Goal: Task Accomplishment & Management: Use online tool/utility

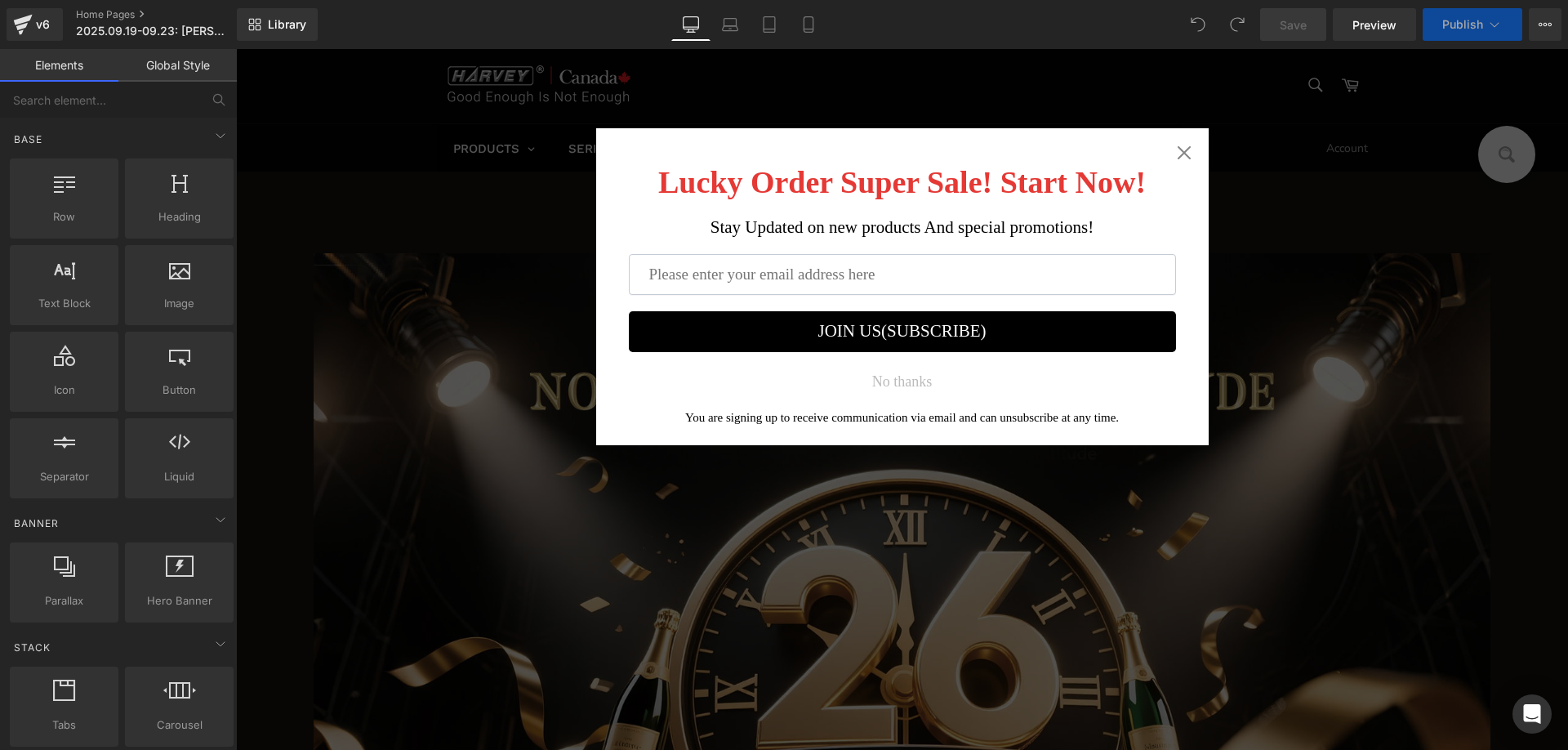
drag, startPoint x: 1177, startPoint y: 152, endPoint x: 1153, endPoint y: 165, distance: 27.3
click at [1176, 152] on icon "Close widget" at bounding box center [1183, 153] width 13 height 13
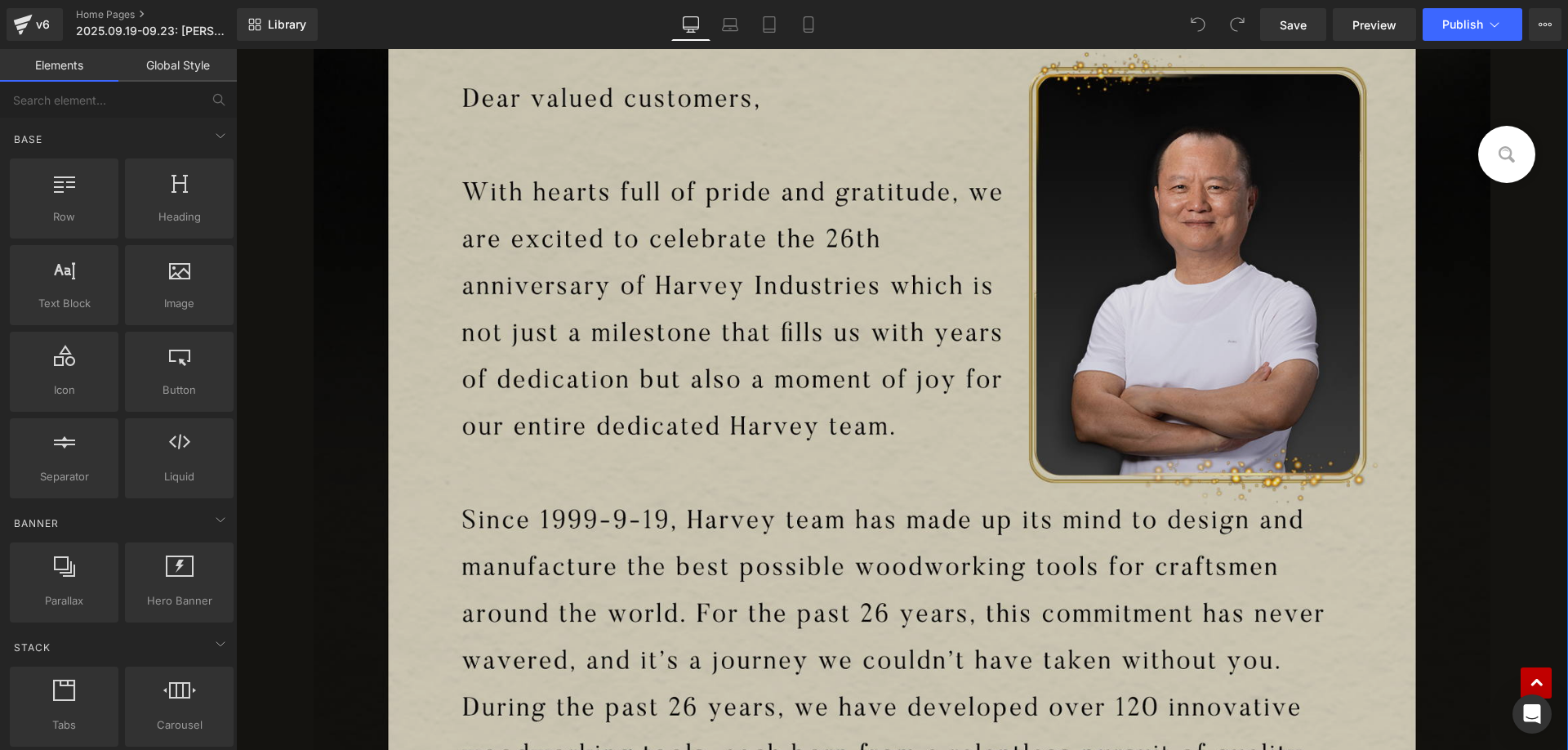
scroll to position [1143, 0]
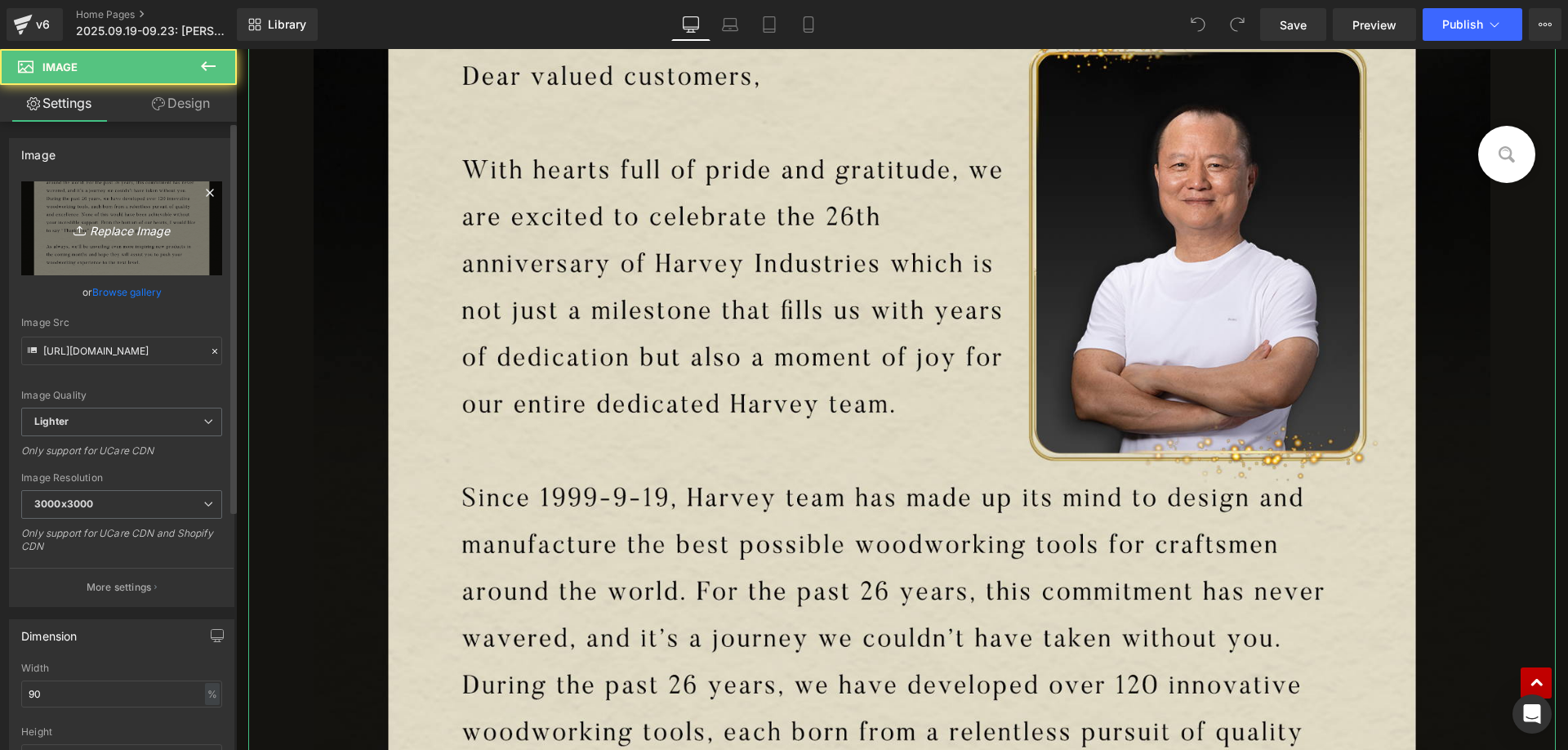
click at [93, 220] on icon "Replace Image" at bounding box center [122, 229] width 131 height 21
type input "C:\fakepath\edm_02.png"
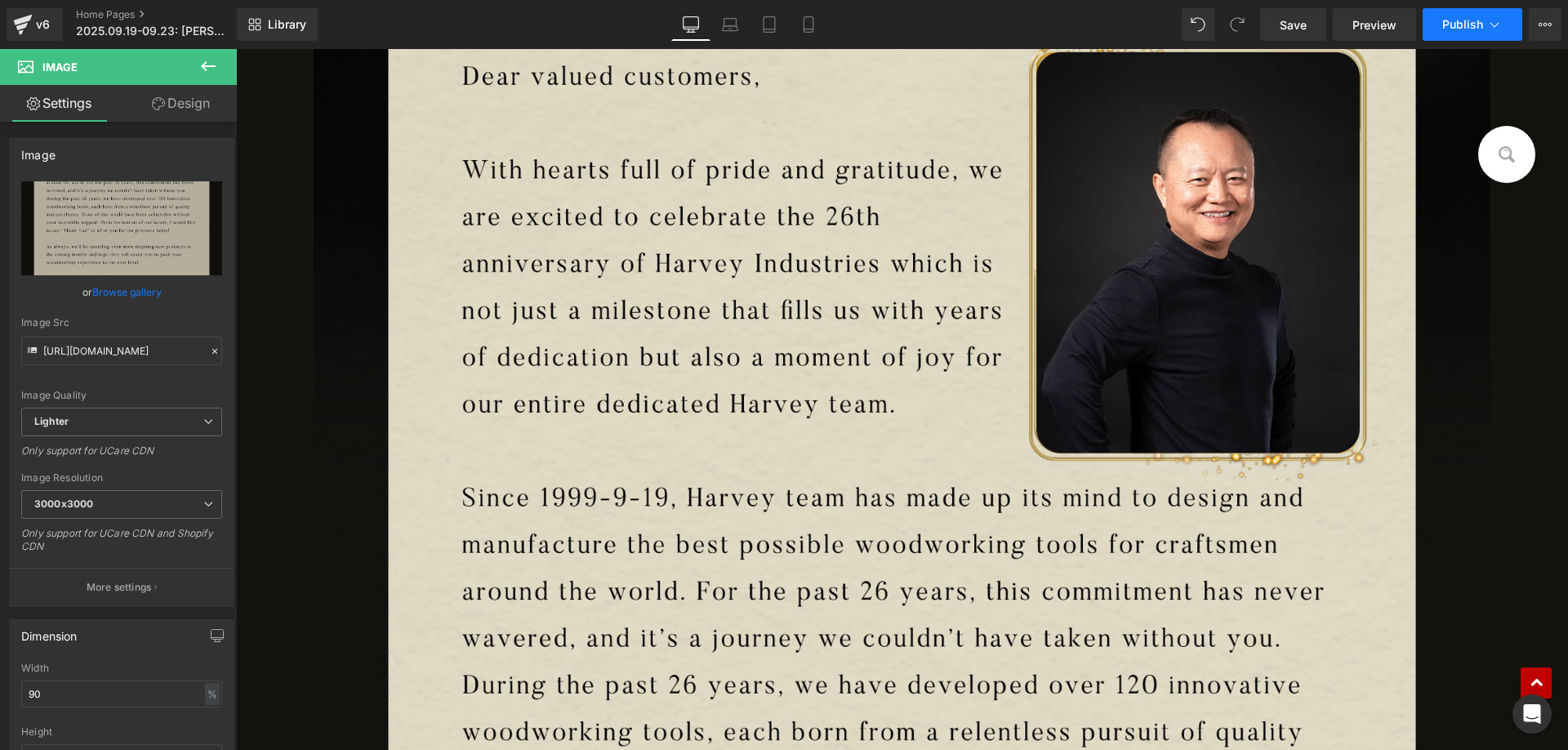
click at [1446, 32] on button "Publish" at bounding box center [1472, 25] width 99 height 33
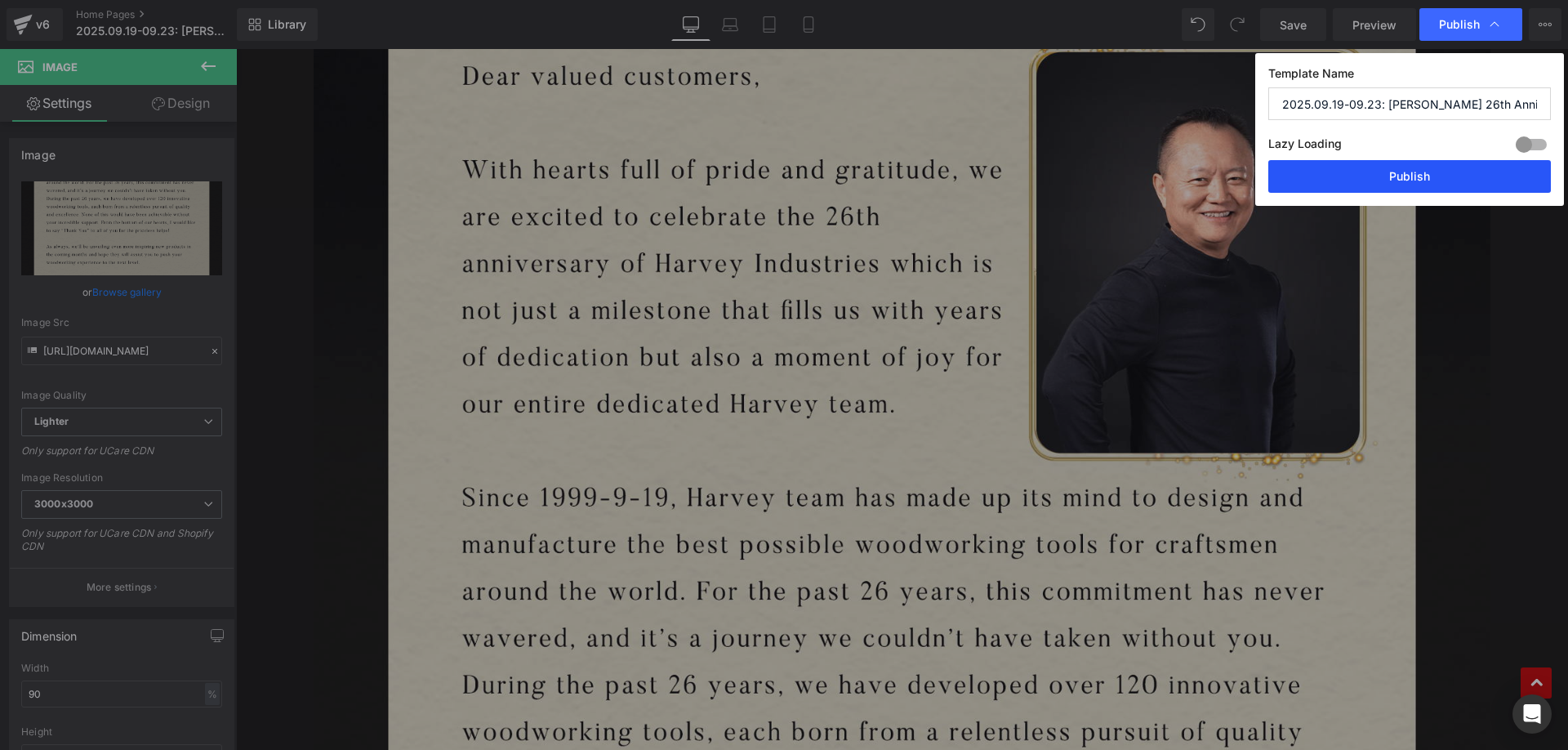
drag, startPoint x: 1356, startPoint y: 183, endPoint x: 473, endPoint y: 154, distance: 883.5
click at [1356, 183] on button "Publish" at bounding box center [1409, 176] width 283 height 33
